Goal: Task Accomplishment & Management: Manage account settings

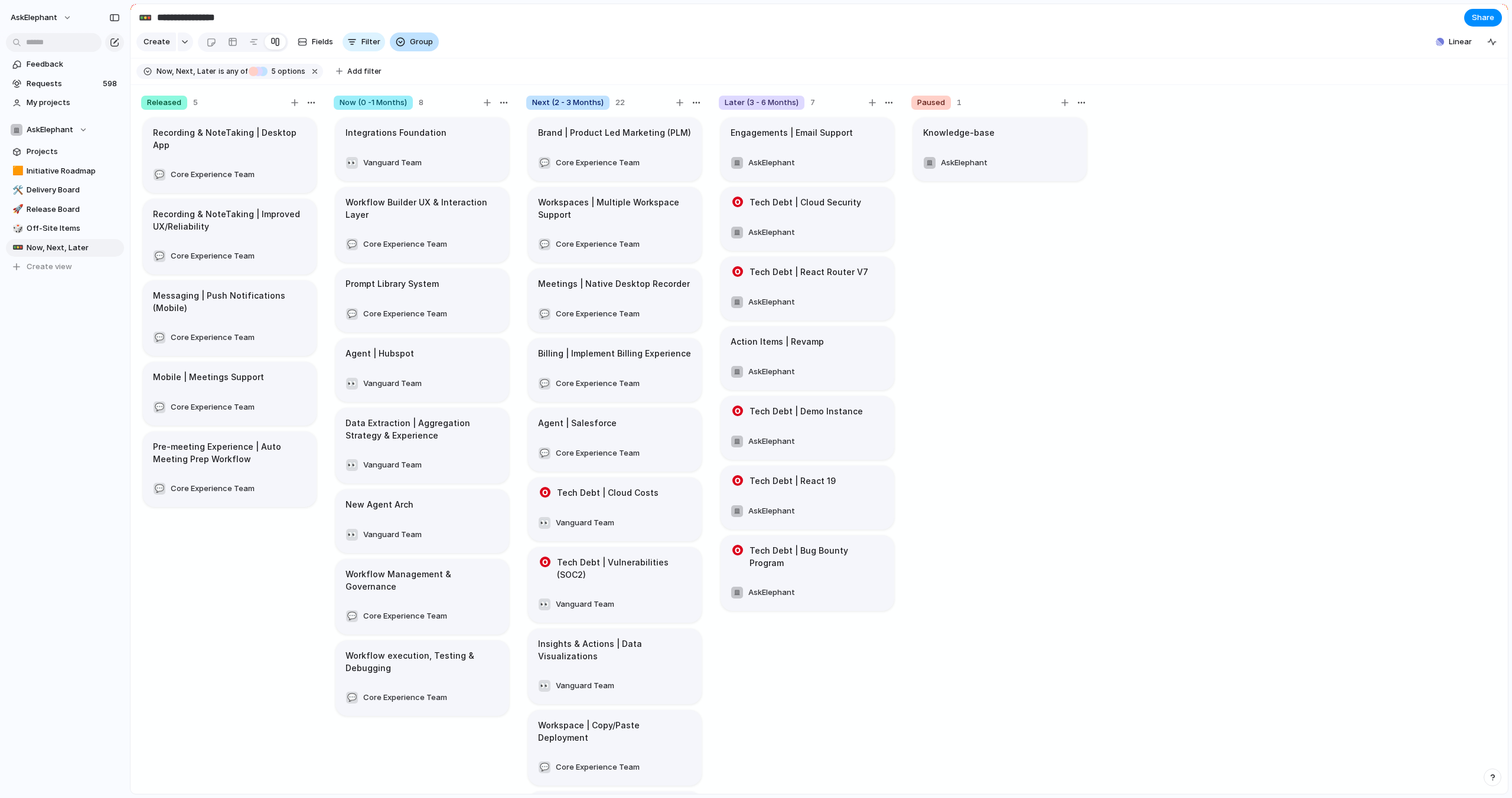
click at [413, 42] on span "Group" at bounding box center [421, 42] width 23 height 12
click at [658, 34] on div "Release Stage Customers Priority Effort Team Design ready Owner Impact Flag Rem…" at bounding box center [756, 399] width 1512 height 798
drag, startPoint x: 66, startPoint y: 247, endPoint x: 65, endPoint y: 174, distance: 73.0
click at [65, 164] on div "🟧 Initiative Roadmap 🛠️ Delivery Board 🚀 Release Board 🎲 Off-Site Items 🚥 Now, …" at bounding box center [65, 219] width 118 height 114
click at [193, 70] on span "Now, Next, Later" at bounding box center [186, 71] width 60 height 11
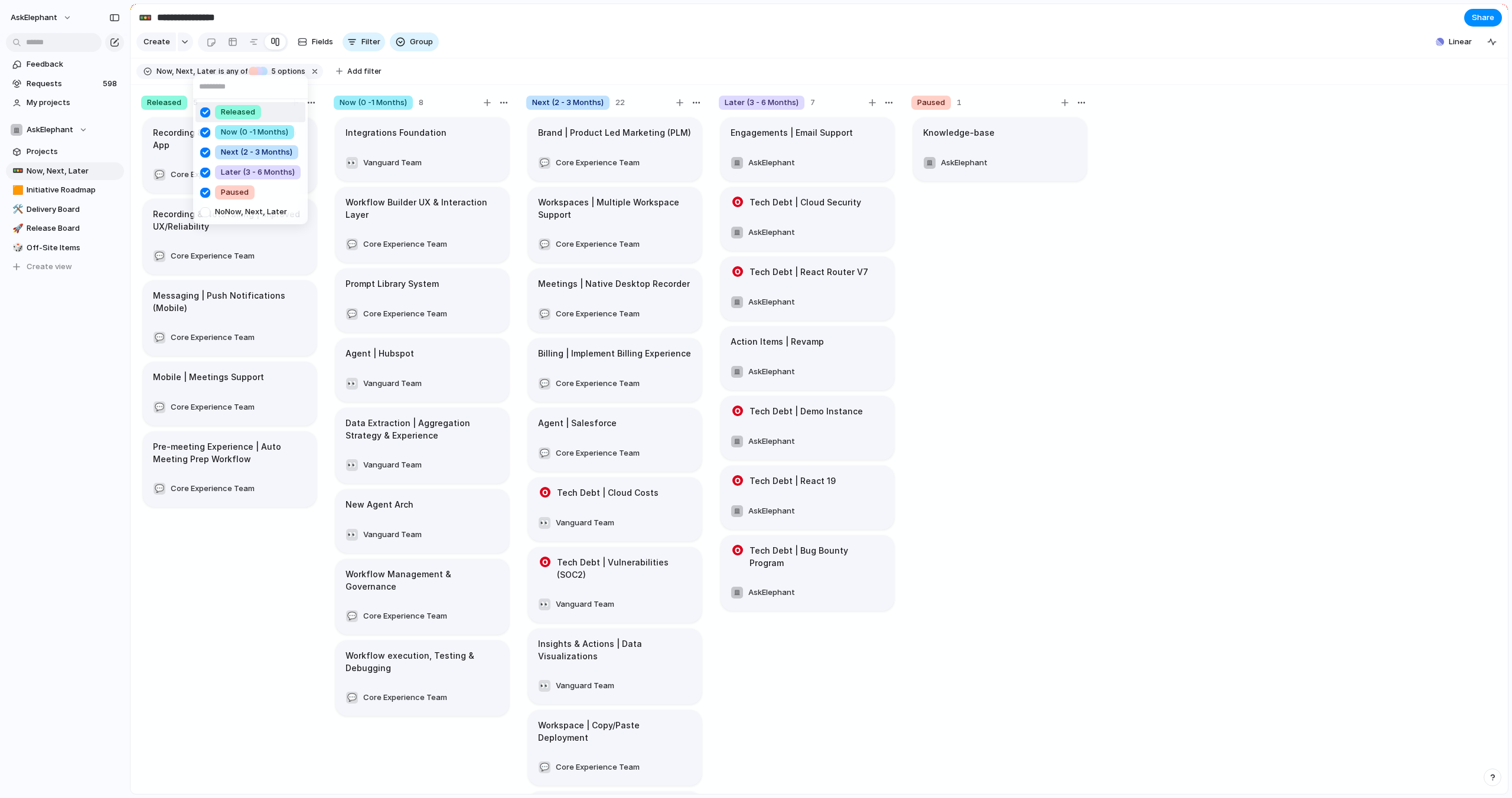
click at [471, 75] on div "Released Now (0 -1 Months) Next (2 - 3 Months) Later (3 - 6 Months) Paused No N…" at bounding box center [756, 399] width 1512 height 798
click at [403, 41] on button "Group" at bounding box center [414, 42] width 49 height 19
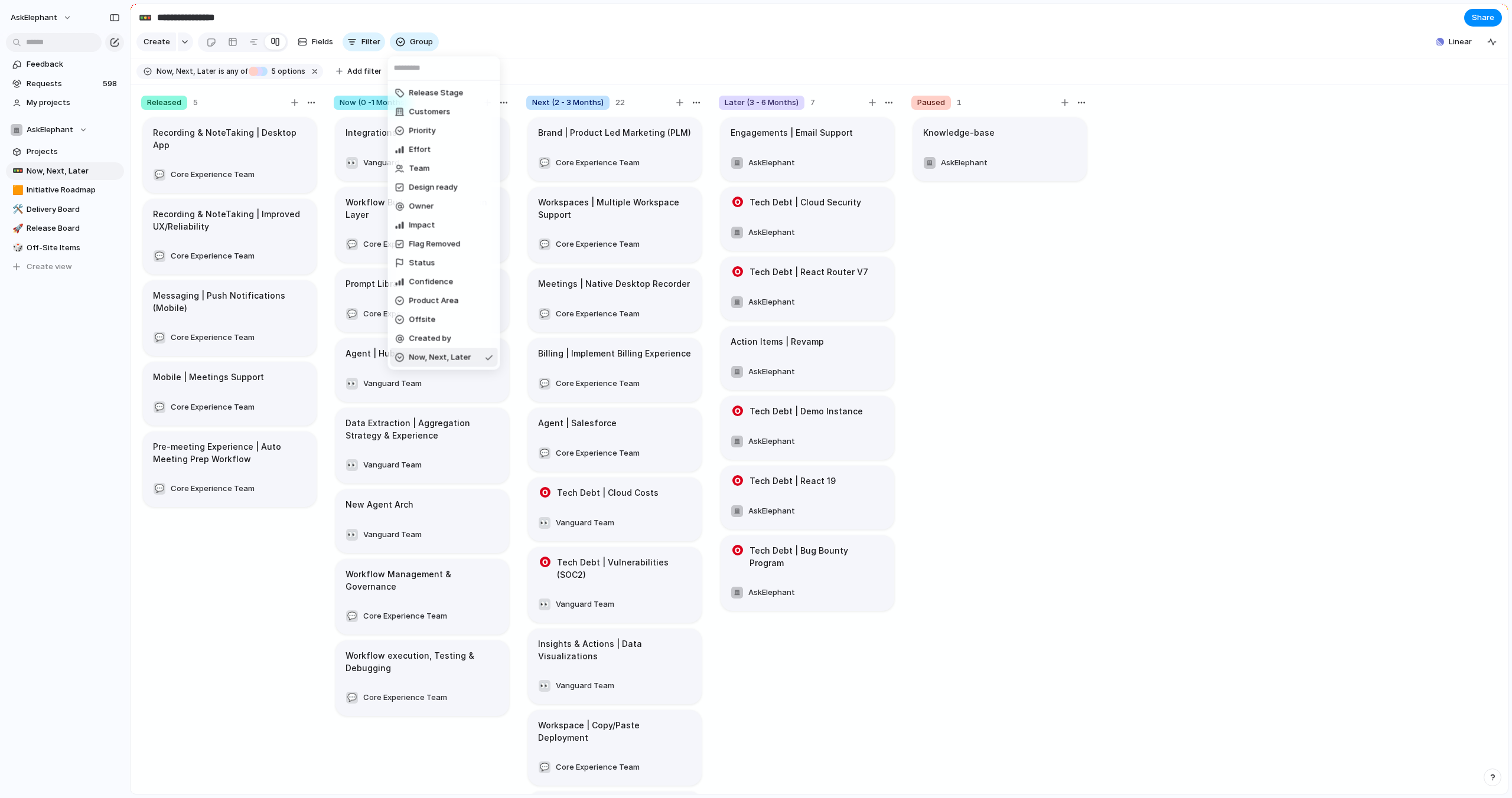
click at [303, 44] on div "Release Stage Customers Priority Effort Team Design ready Owner Impact Flag Rem…" at bounding box center [756, 399] width 1512 height 798
click at [303, 44] on div "button" at bounding box center [302, 42] width 9 height 9
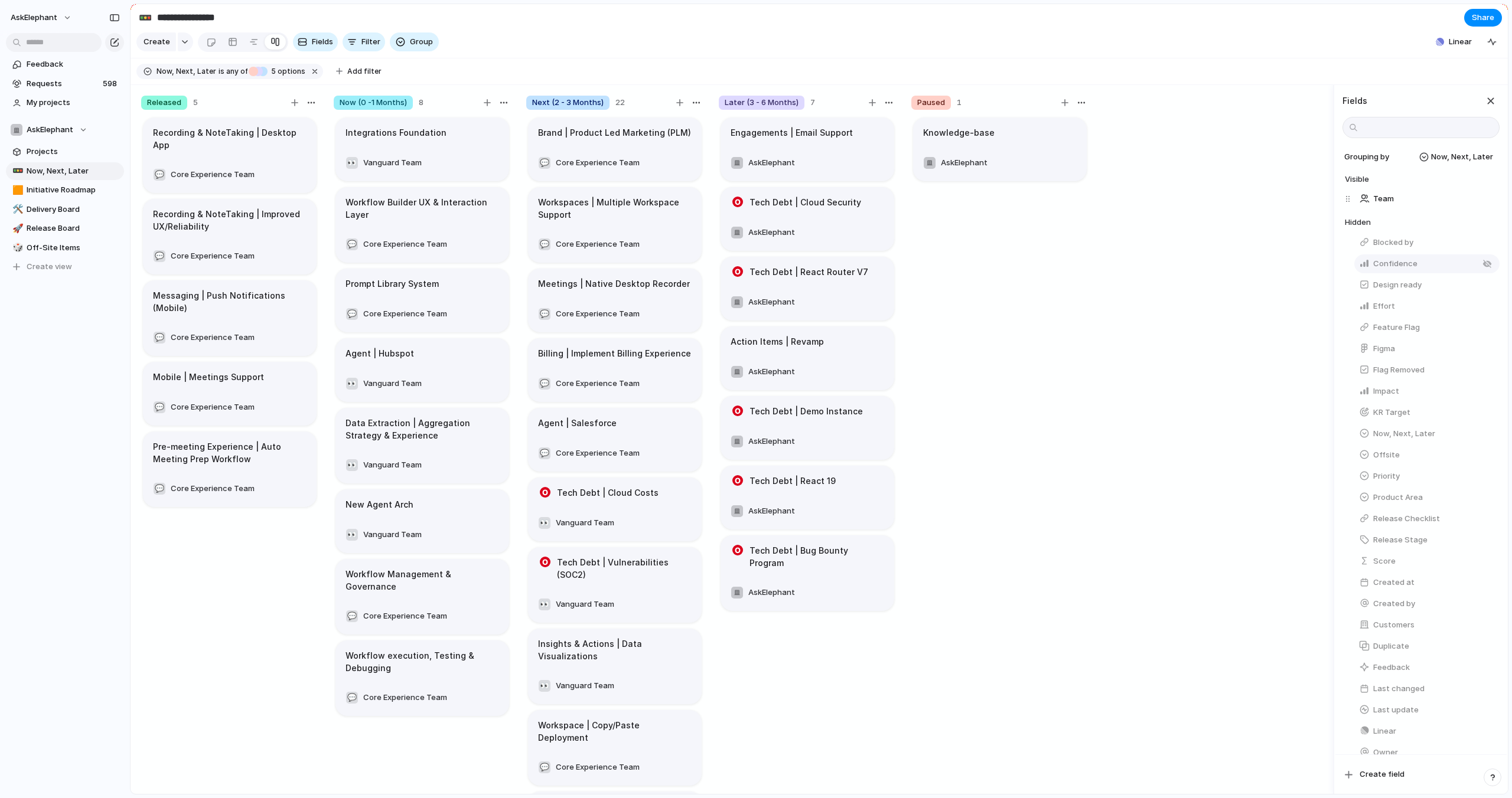
click at [1398, 268] on span "Confidence" at bounding box center [1396, 264] width 44 height 12
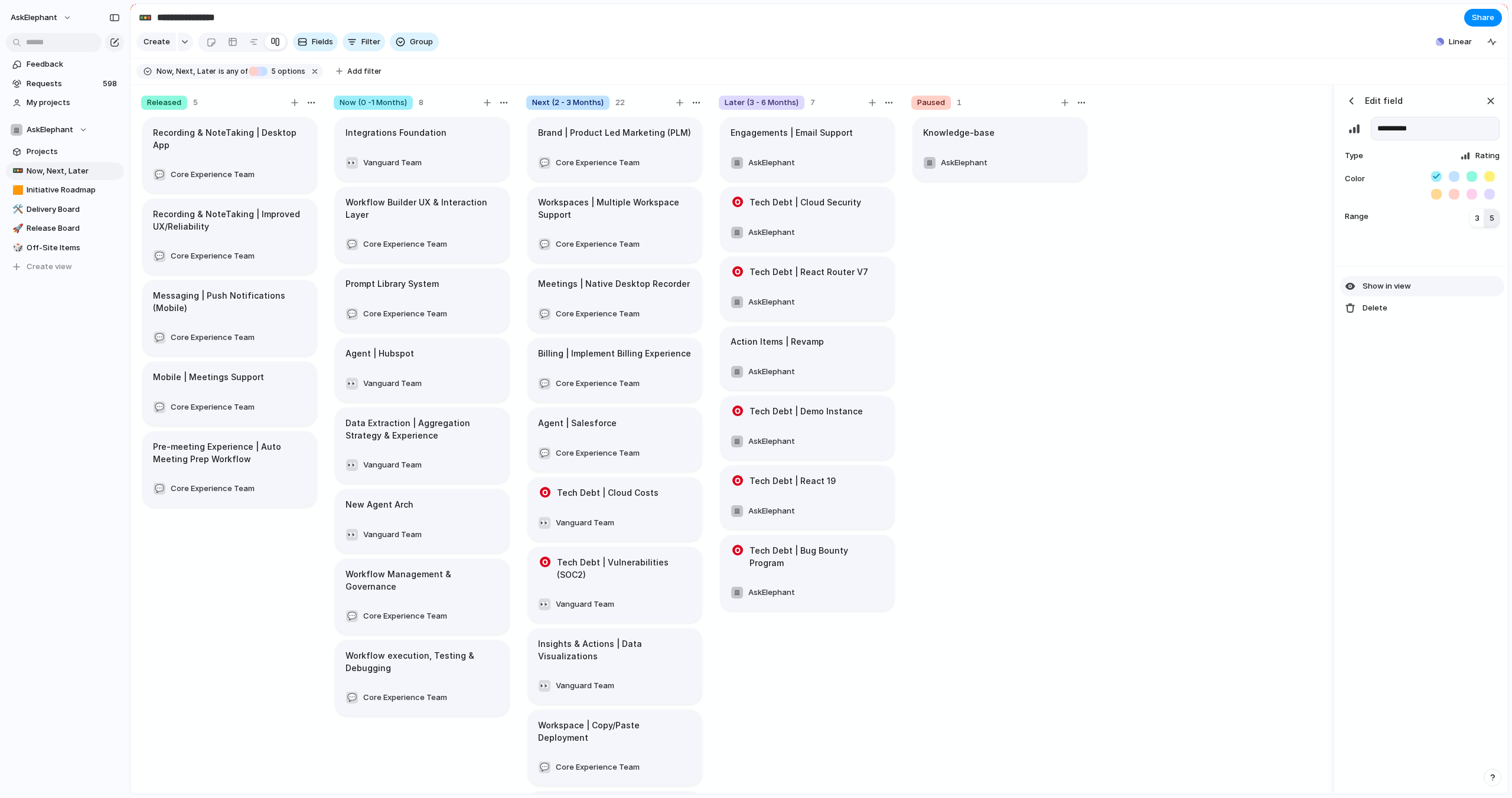
click at [1387, 288] on span "Show in view" at bounding box center [1387, 287] width 48 height 12
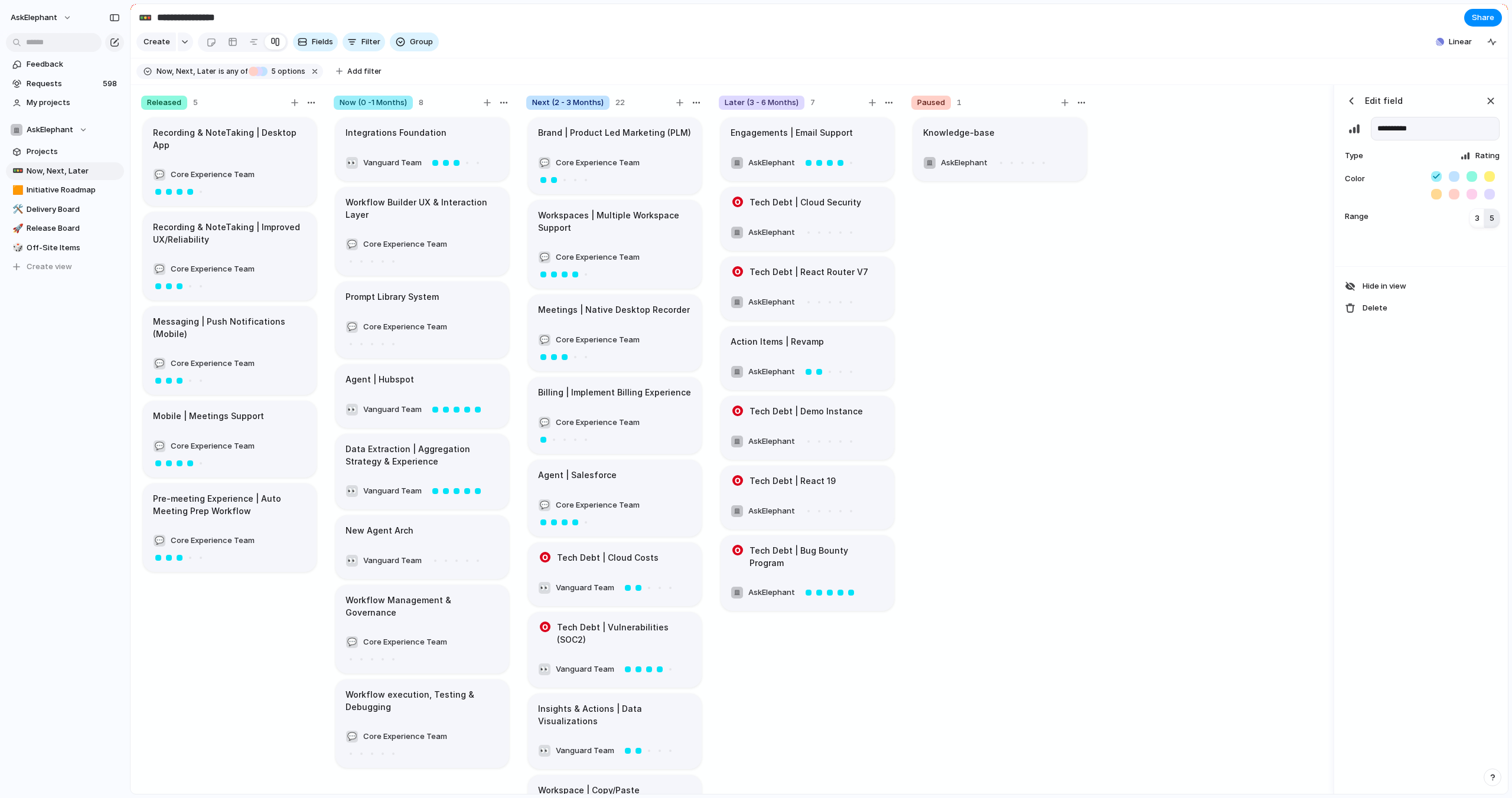
click at [1427, 488] on div "**********" at bounding box center [1421, 439] width 171 height 710
click at [1490, 101] on div "button" at bounding box center [1490, 100] width 13 height 13
